Goal: Communication & Community: Participate in discussion

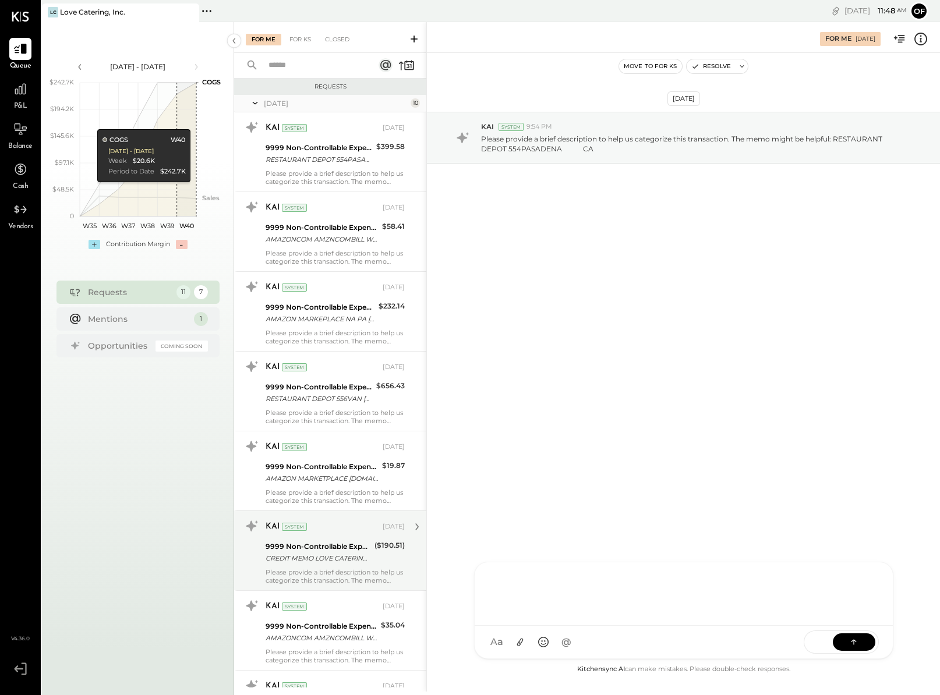
scroll to position [432, 0]
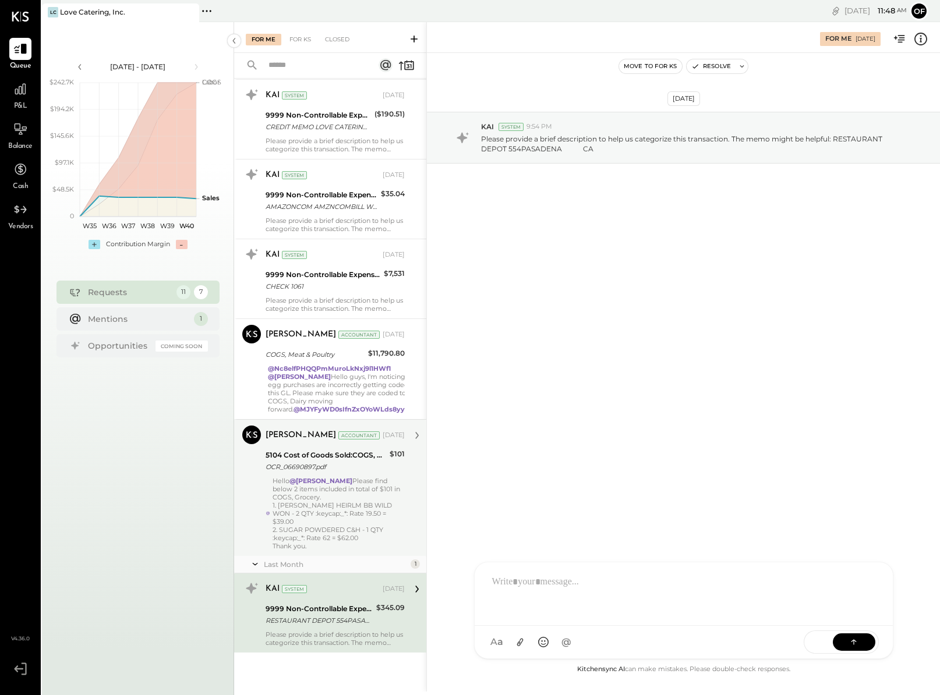
click at [335, 484] on strong "@[PERSON_NAME]" at bounding box center [320, 481] width 63 height 8
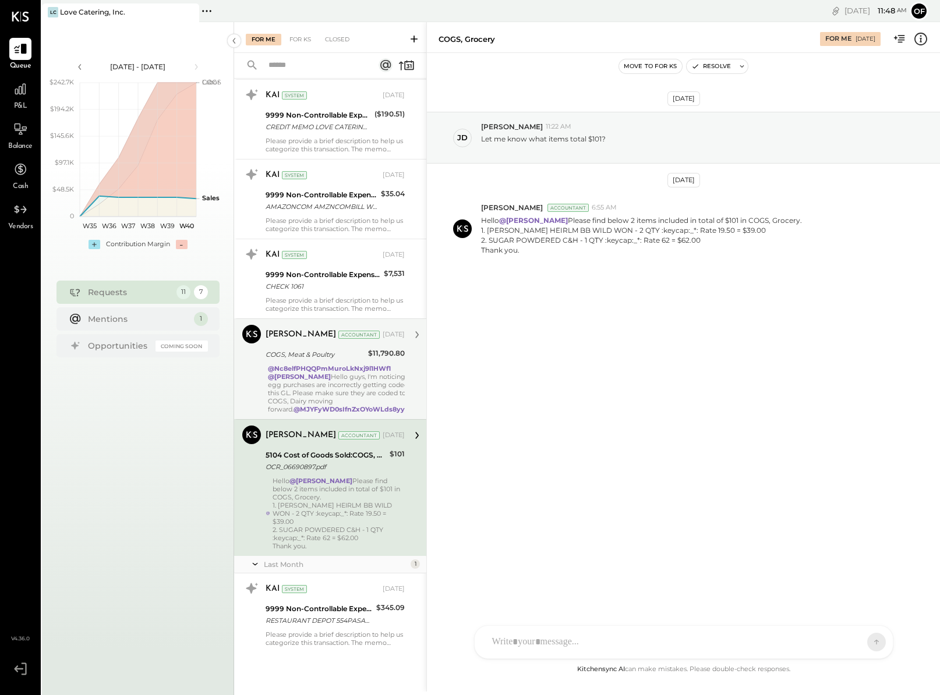
click at [329, 372] on div "@Nc8elfPHQQPmMuroLkNxj9l1HWf1 @[PERSON_NAME] Hello guys, I'm noticing all egg p…" at bounding box center [345, 388] width 154 height 49
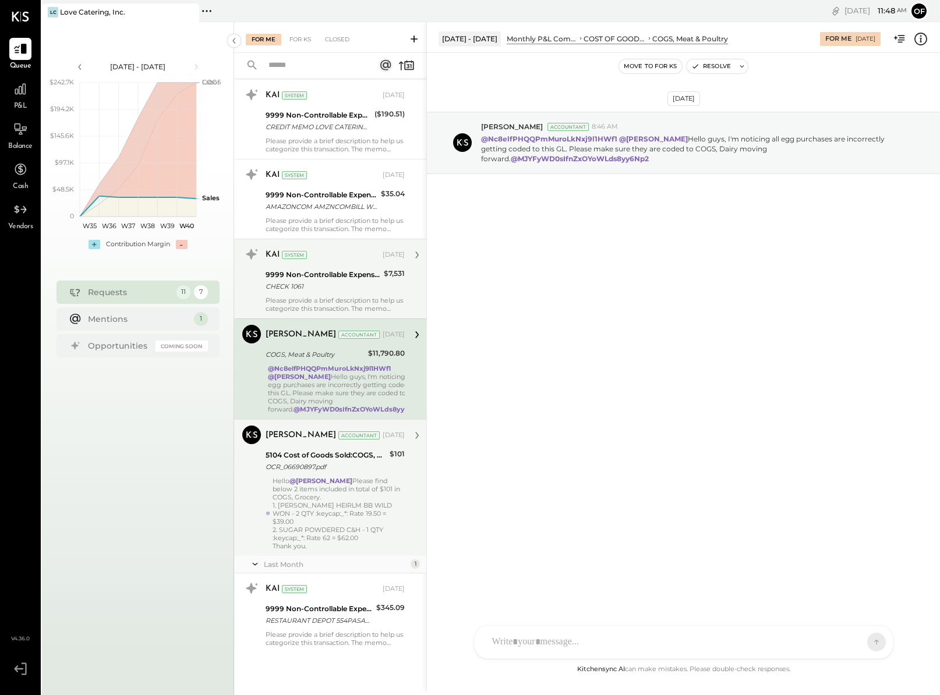
click at [331, 281] on div "CHECK 1061" at bounding box center [323, 287] width 115 height 12
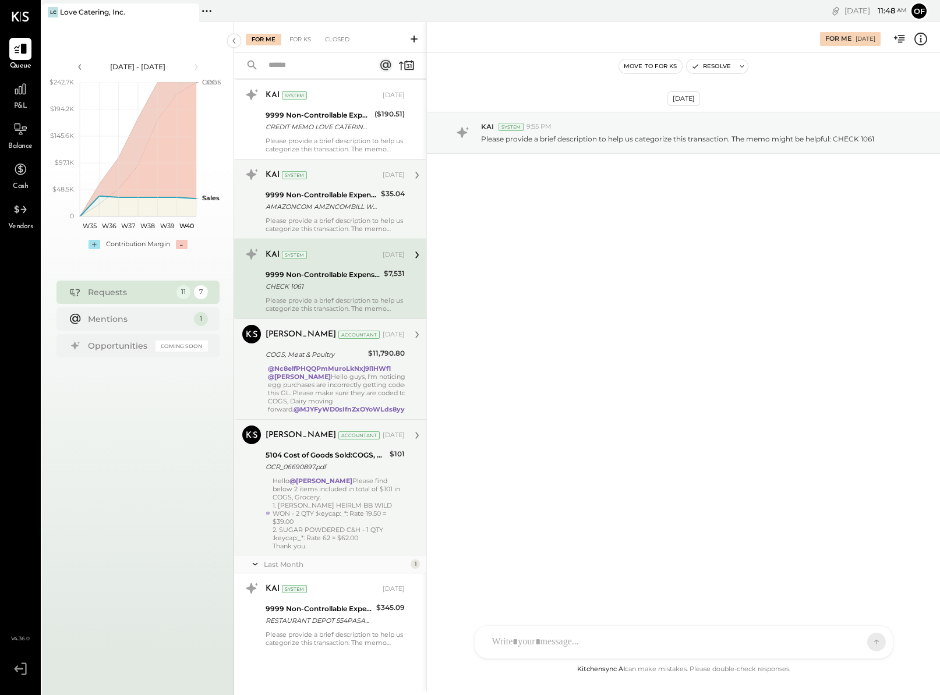
click at [327, 190] on div "9999 Non-Controllable Expenses:Other Income and Expenses:To Be Classified P&L" at bounding box center [322, 195] width 112 height 12
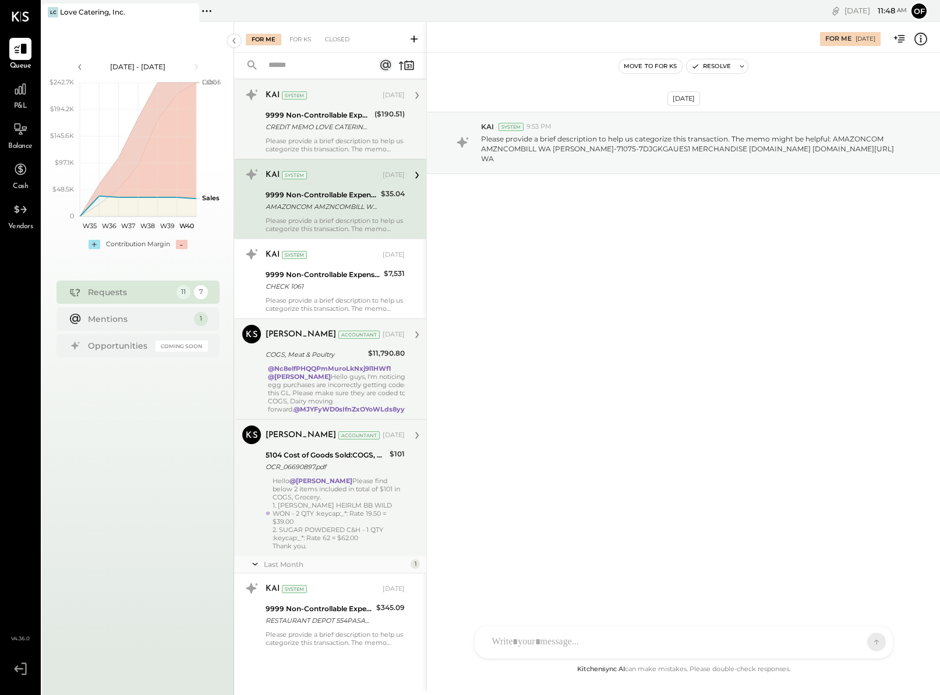
click at [334, 121] on div "CREDIT MEMO LOVE CATERING INC/ - We are unable to view check image in bank" at bounding box center [318, 127] width 105 height 12
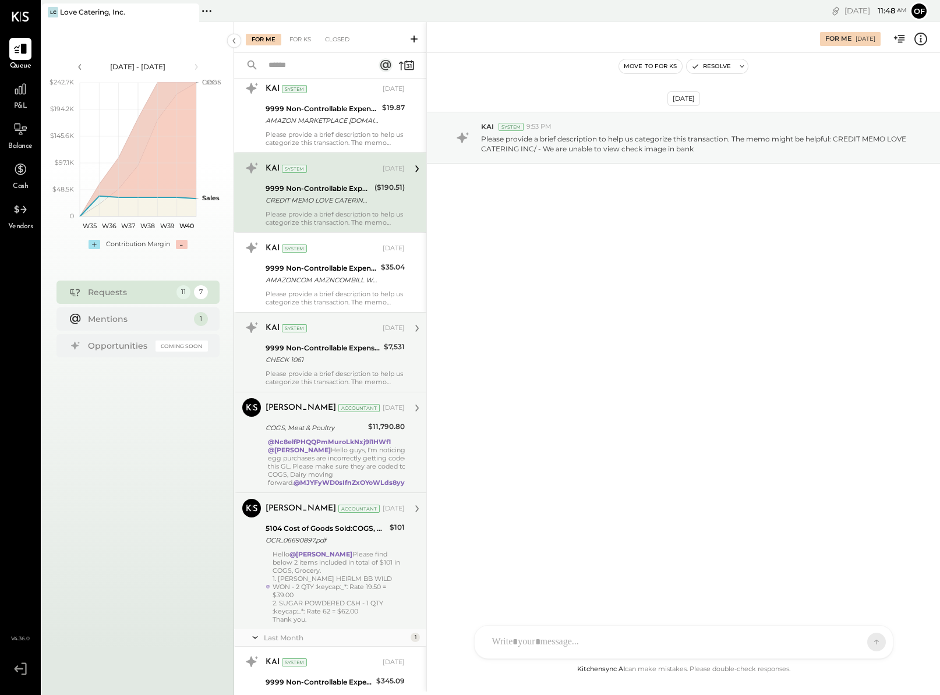
scroll to position [165, 0]
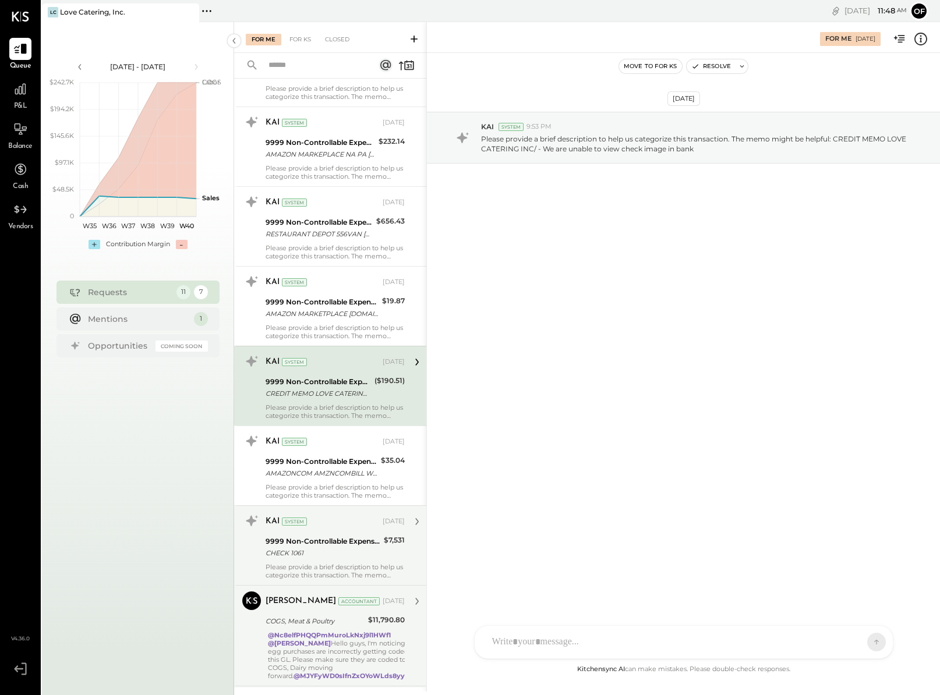
click at [328, 305] on div "9999 Non-Controllable Expenses:Other Income and Expenses:To Be Classified P&L" at bounding box center [322, 302] width 113 height 12
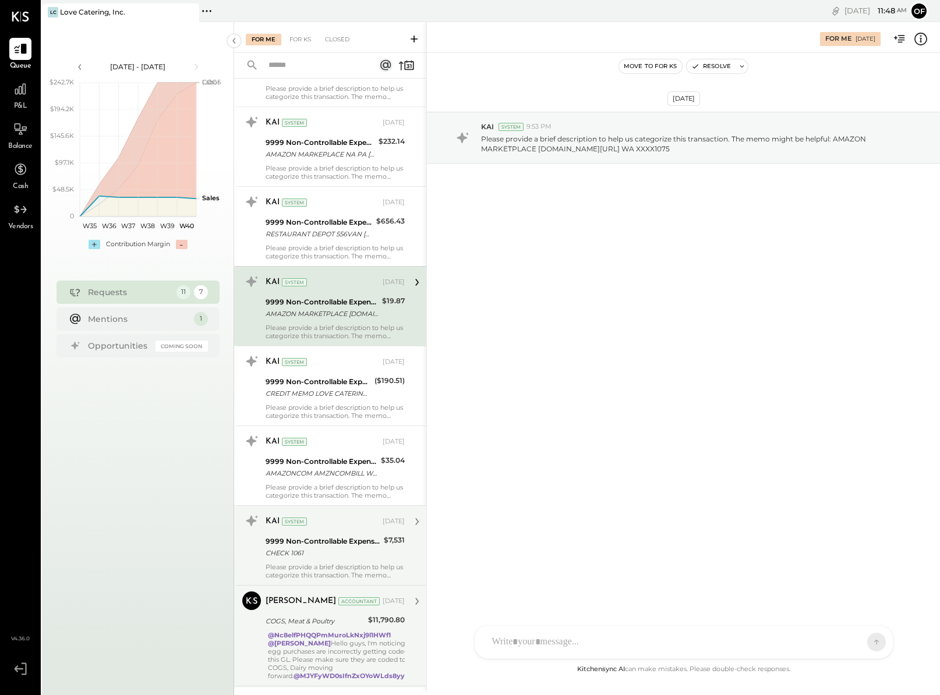
click at [547, 653] on div "RS [PERSON_NAME] O office [PERSON_NAME] UM [PERSON_NAME] Raloti Use Shift + Ret…" at bounding box center [683, 642] width 419 height 34
drag, startPoint x: 580, startPoint y: 580, endPoint x: 476, endPoint y: 576, distance: 103.7
click at [476, 576] on div "**********" at bounding box center [684, 584] width 418 height 84
copy div "**********"
click at [848, 640] on icon at bounding box center [854, 642] width 12 height 12
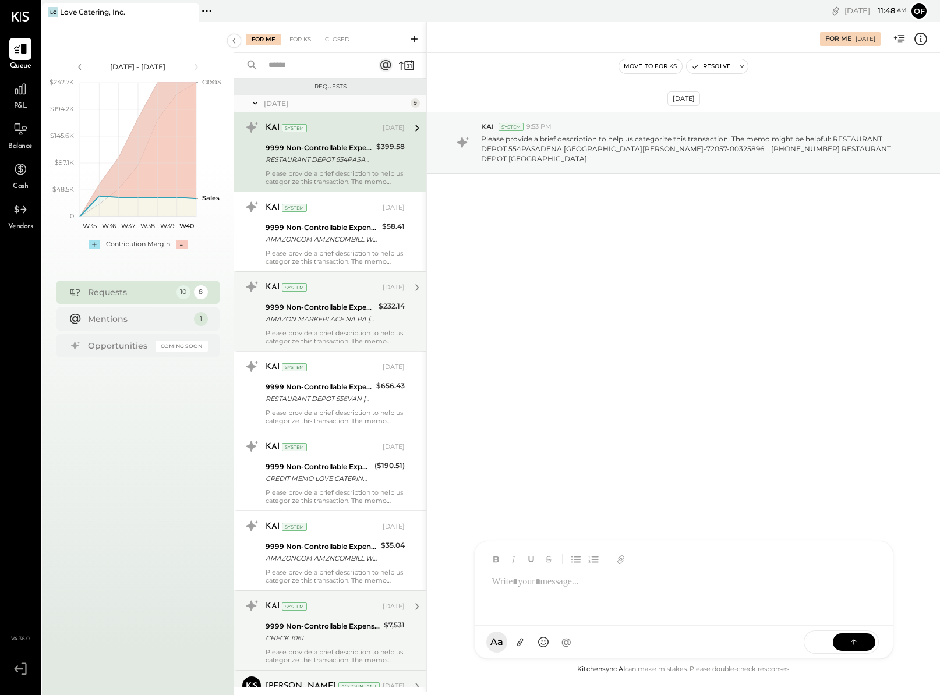
click at [345, 321] on div "AMAZON MARKEPLACE NA PA [PERSON_NAME]-71075-1G9Q08H7Q8I MERCHANDISE AMAZON MARK…" at bounding box center [320, 319] width 109 height 12
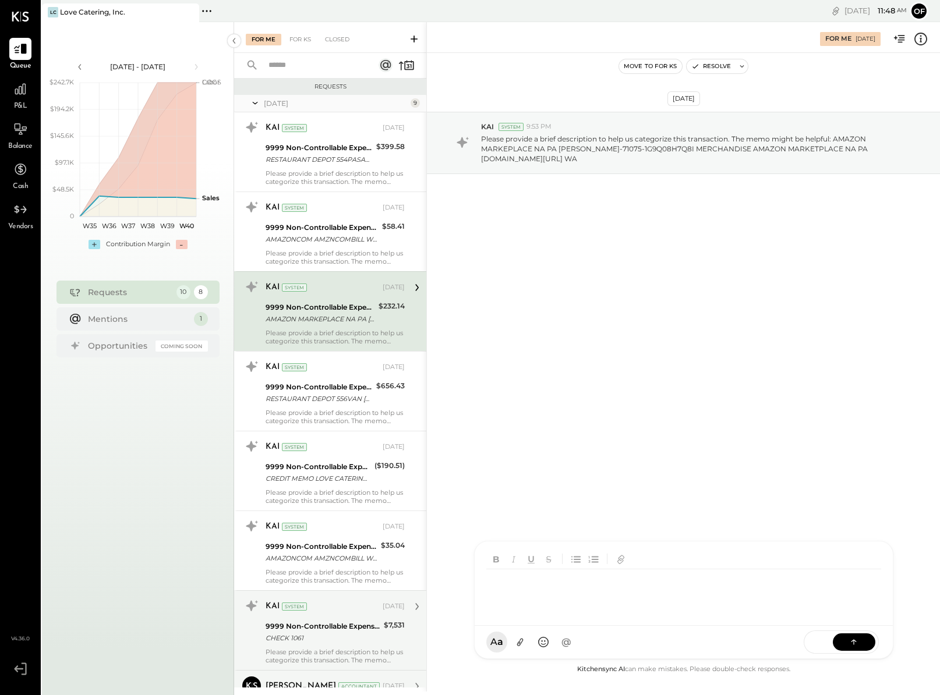
click at [520, 643] on div "RS [PERSON_NAME] O office [PERSON_NAME] UM [PERSON_NAME] Raloti MESSAGE SUGGEST…" at bounding box center [683, 600] width 419 height 118
click at [858, 642] on icon at bounding box center [854, 642] width 12 height 12
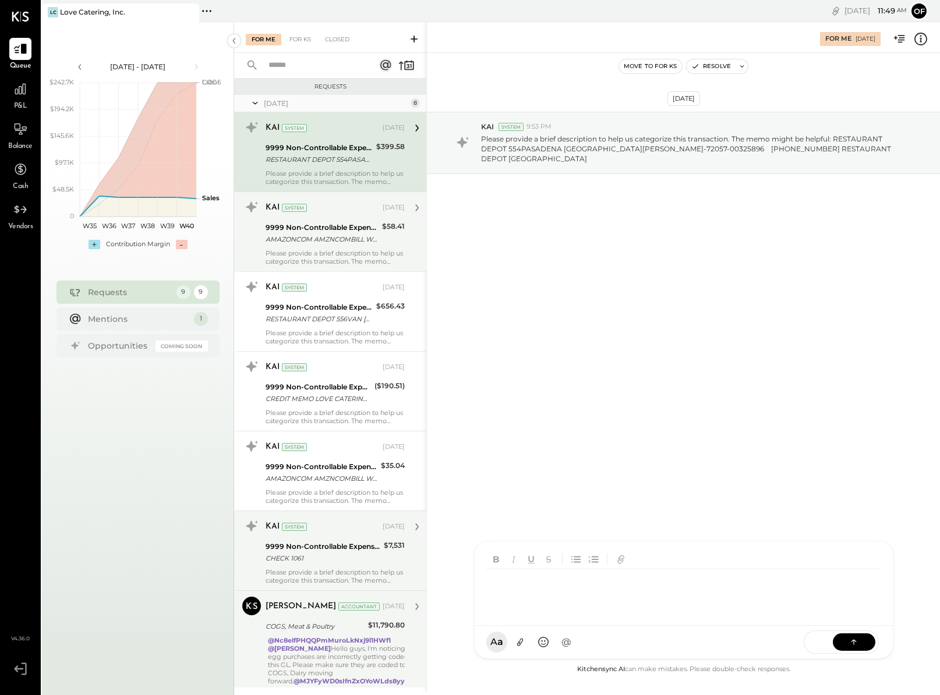
click at [337, 234] on div "AMAZONCOM AMZNCOMBILL WA [PERSON_NAME]-72057-475UYK7PV4Q MERCHANDISE [DOMAIN_NA…" at bounding box center [322, 239] width 113 height 12
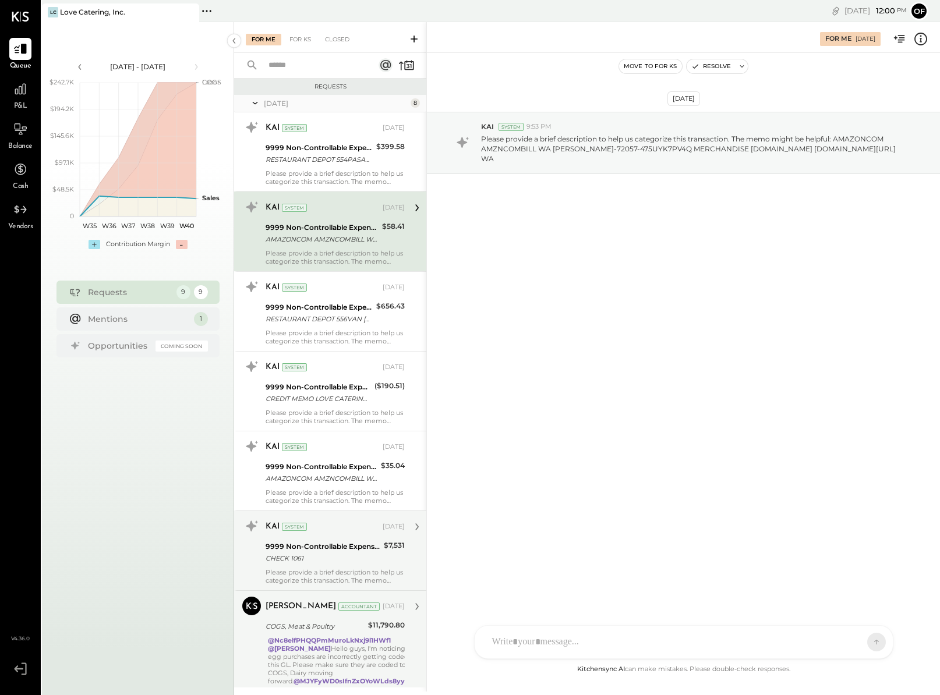
click at [824, 339] on div "[DATE] KAI System 9:53 PM Please provide a brief description to help us categor…" at bounding box center [683, 358] width 513 height 610
